Goal: Use online tool/utility: Use online tool/utility

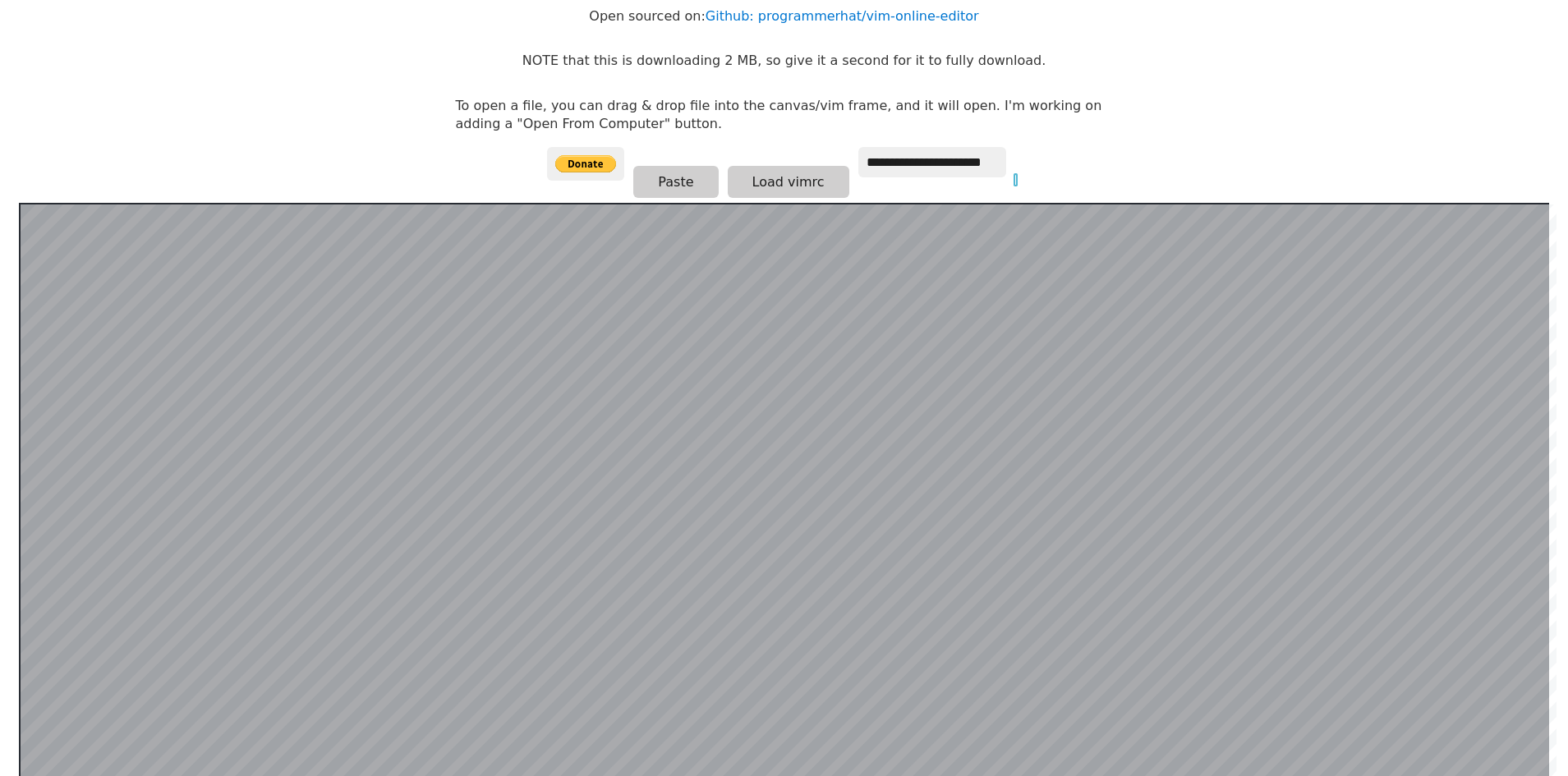
scroll to position [319, 0]
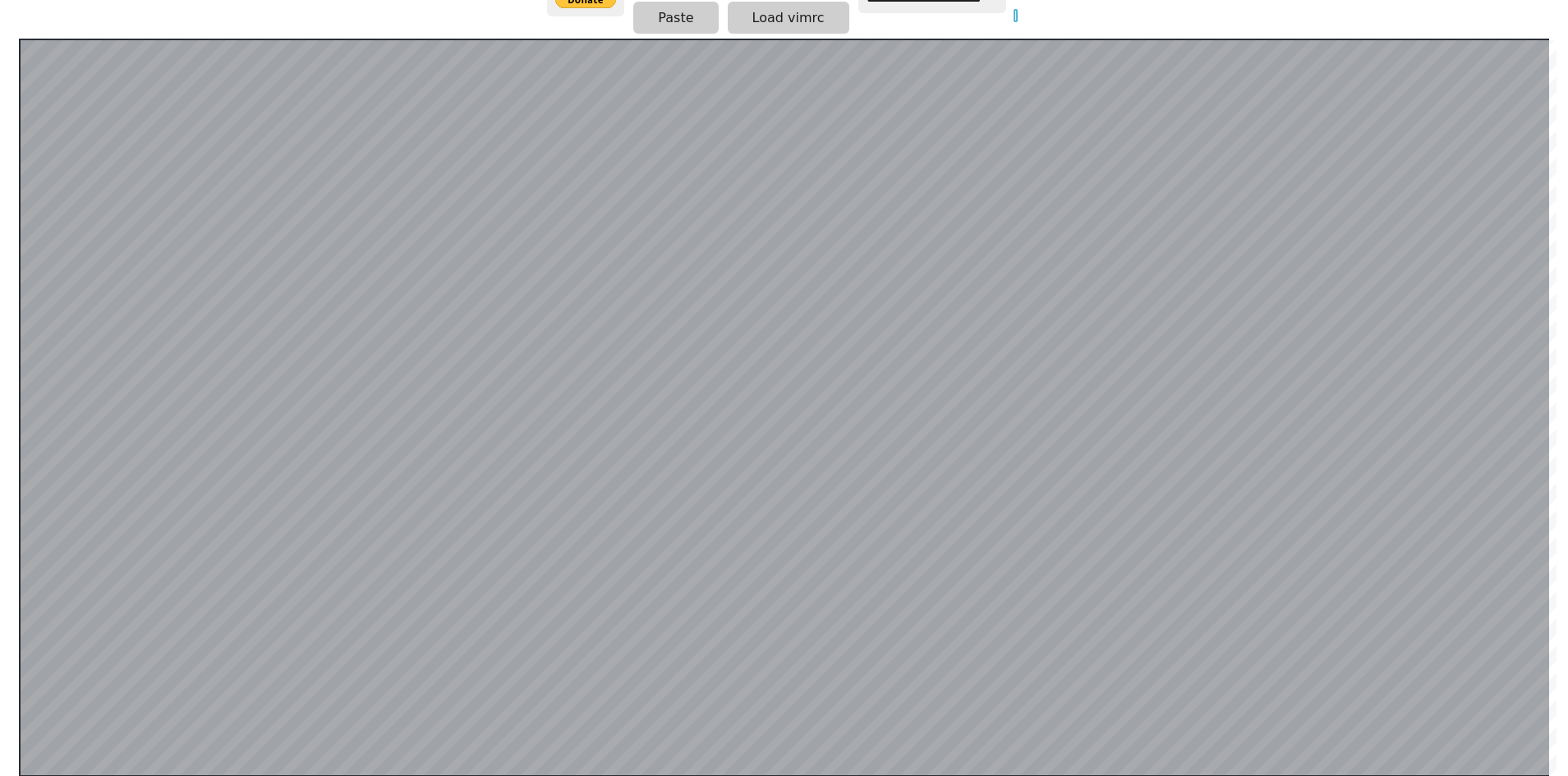
type input "*"
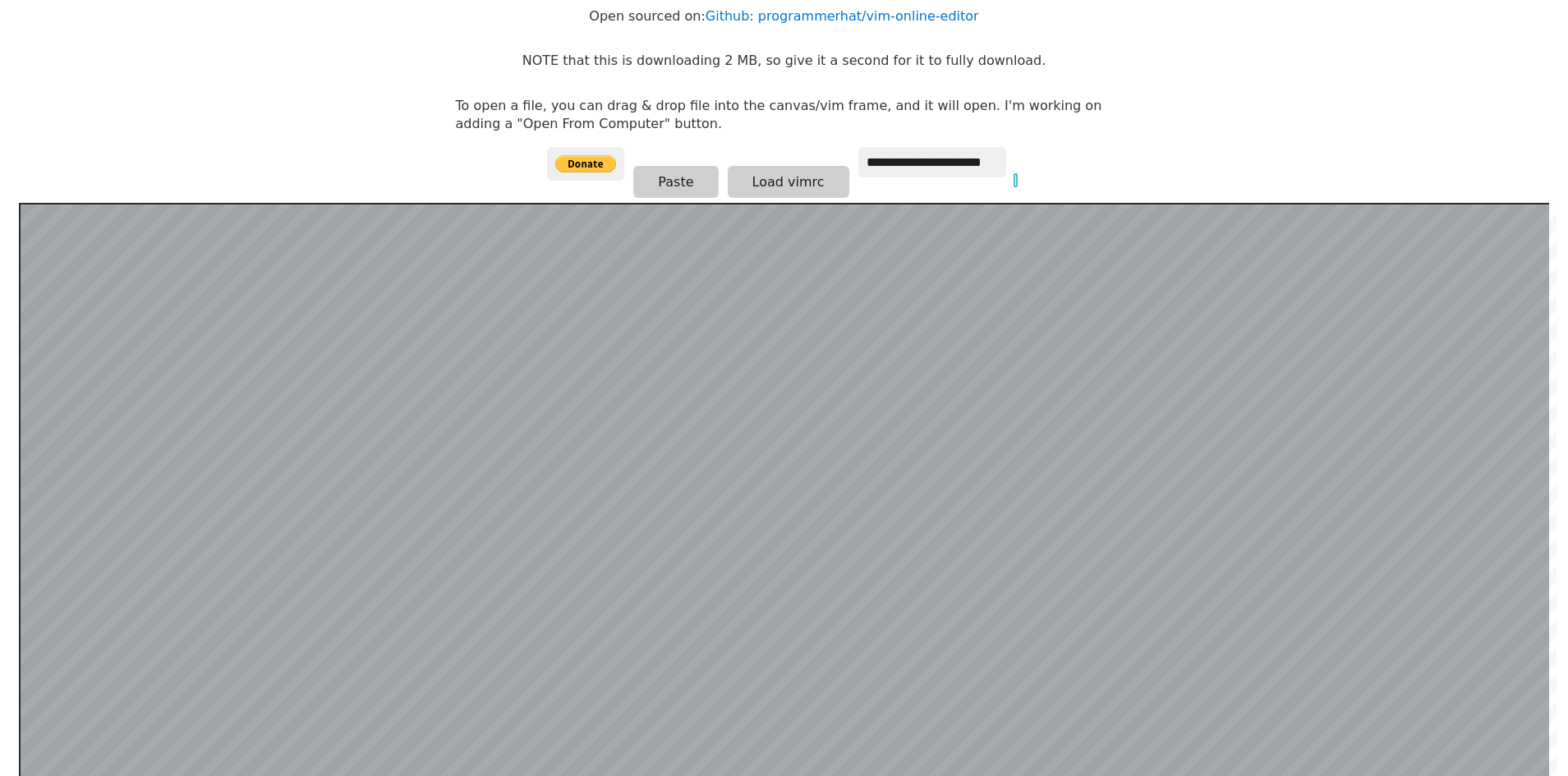
scroll to position [319, 0]
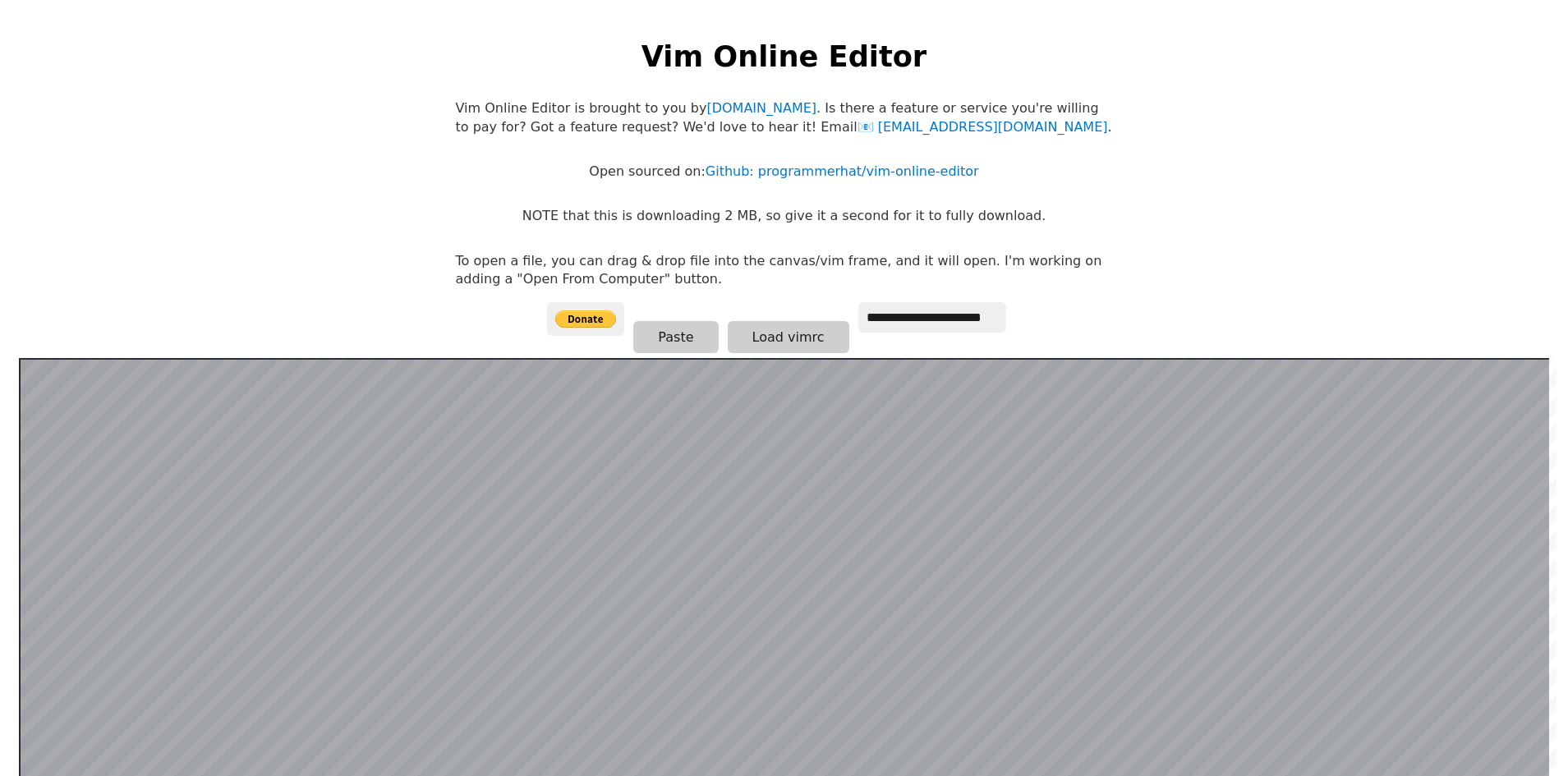
scroll to position [319, 0]
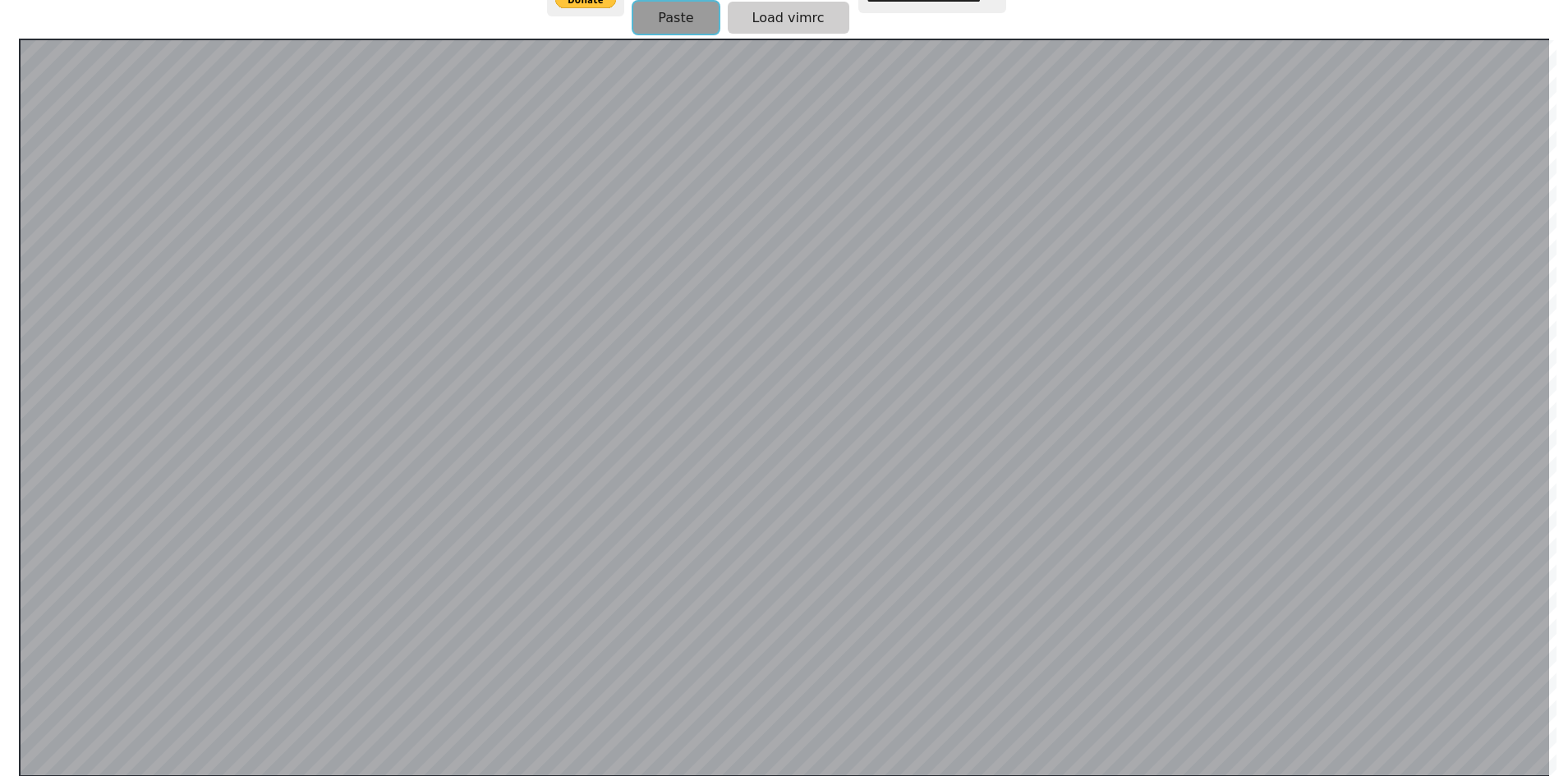
click at [668, 16] on button "Paste" at bounding box center [675, 18] width 85 height 32
type input "*"
